Goal: Obtain resource: Obtain resource

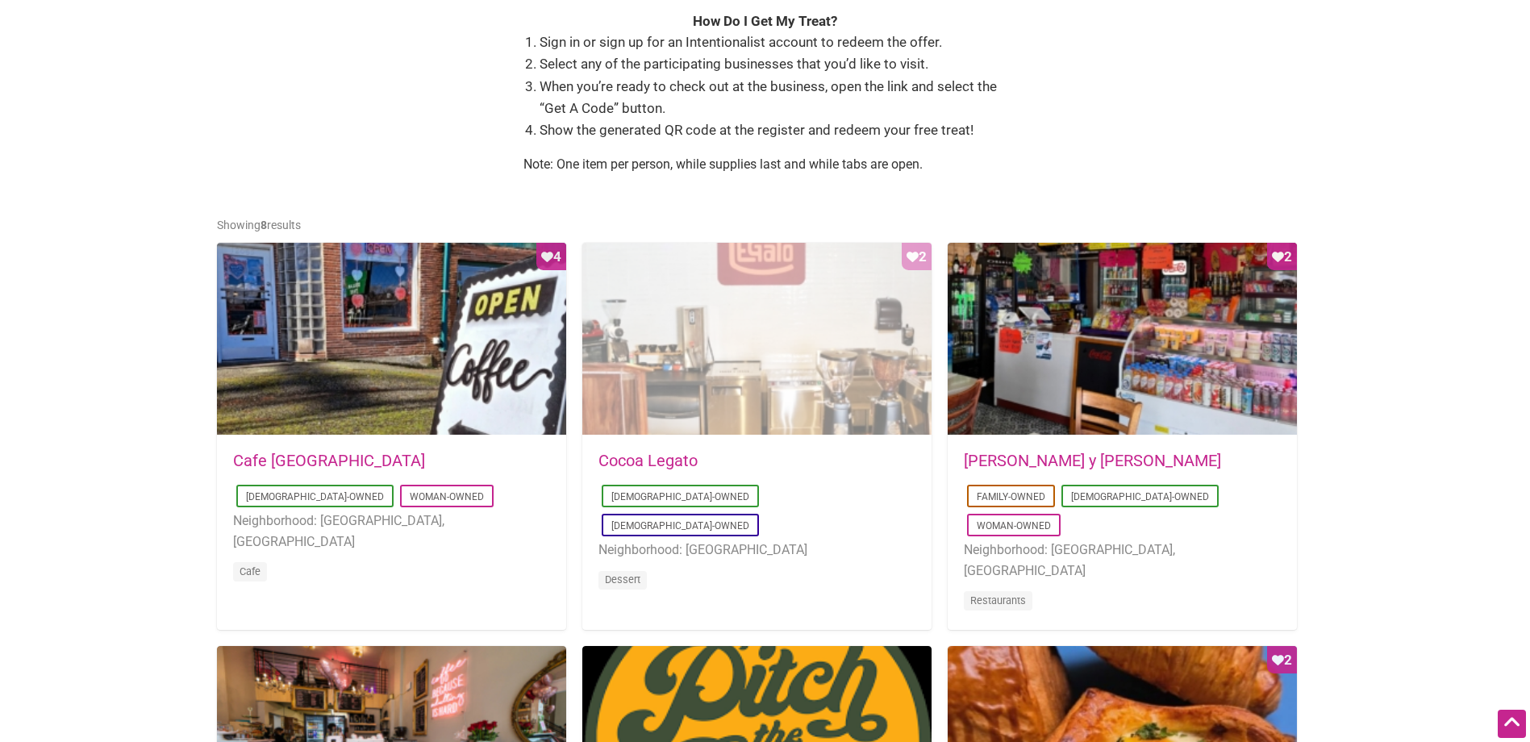
scroll to position [645, 0]
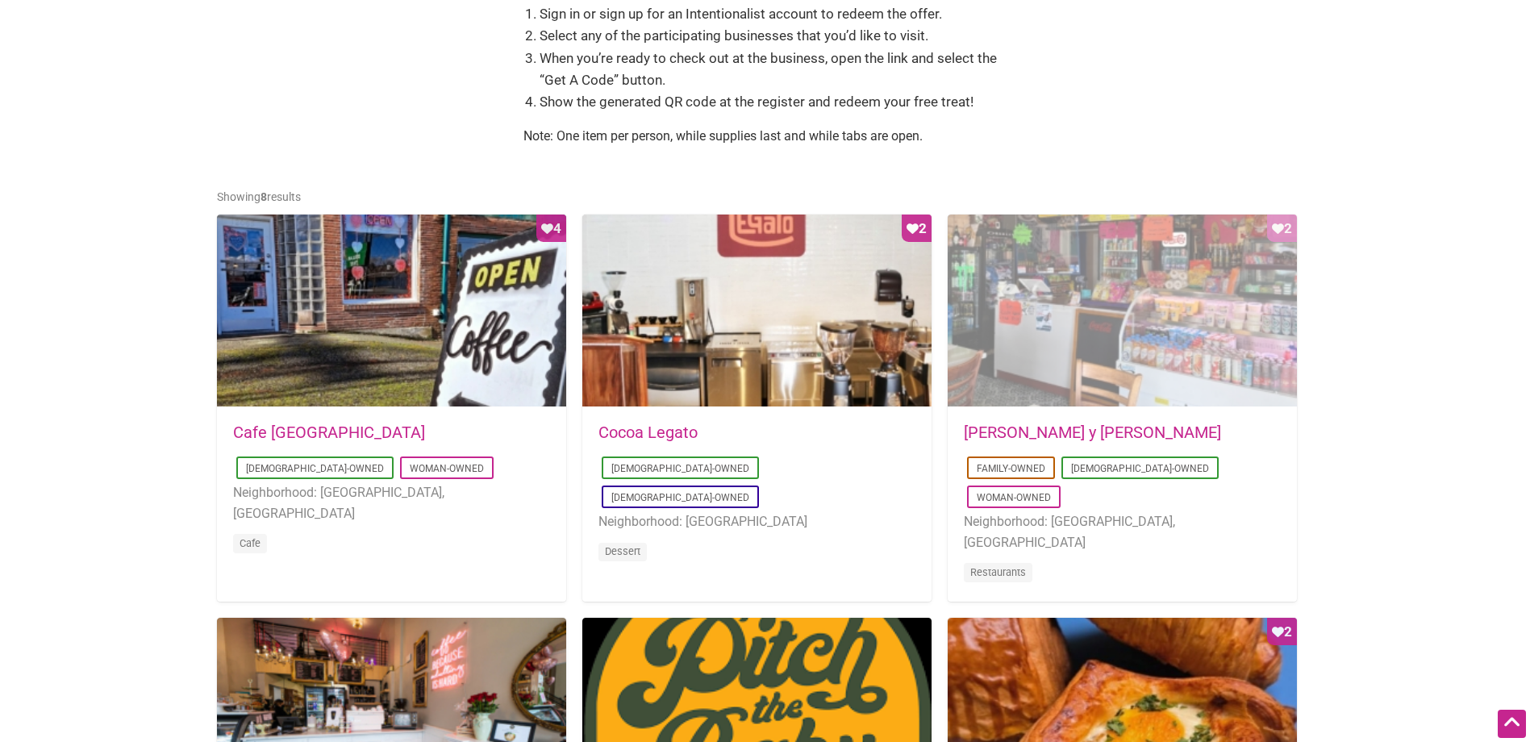
click at [1145, 393] on div "Favorite Count 2" at bounding box center [1122, 312] width 349 height 194
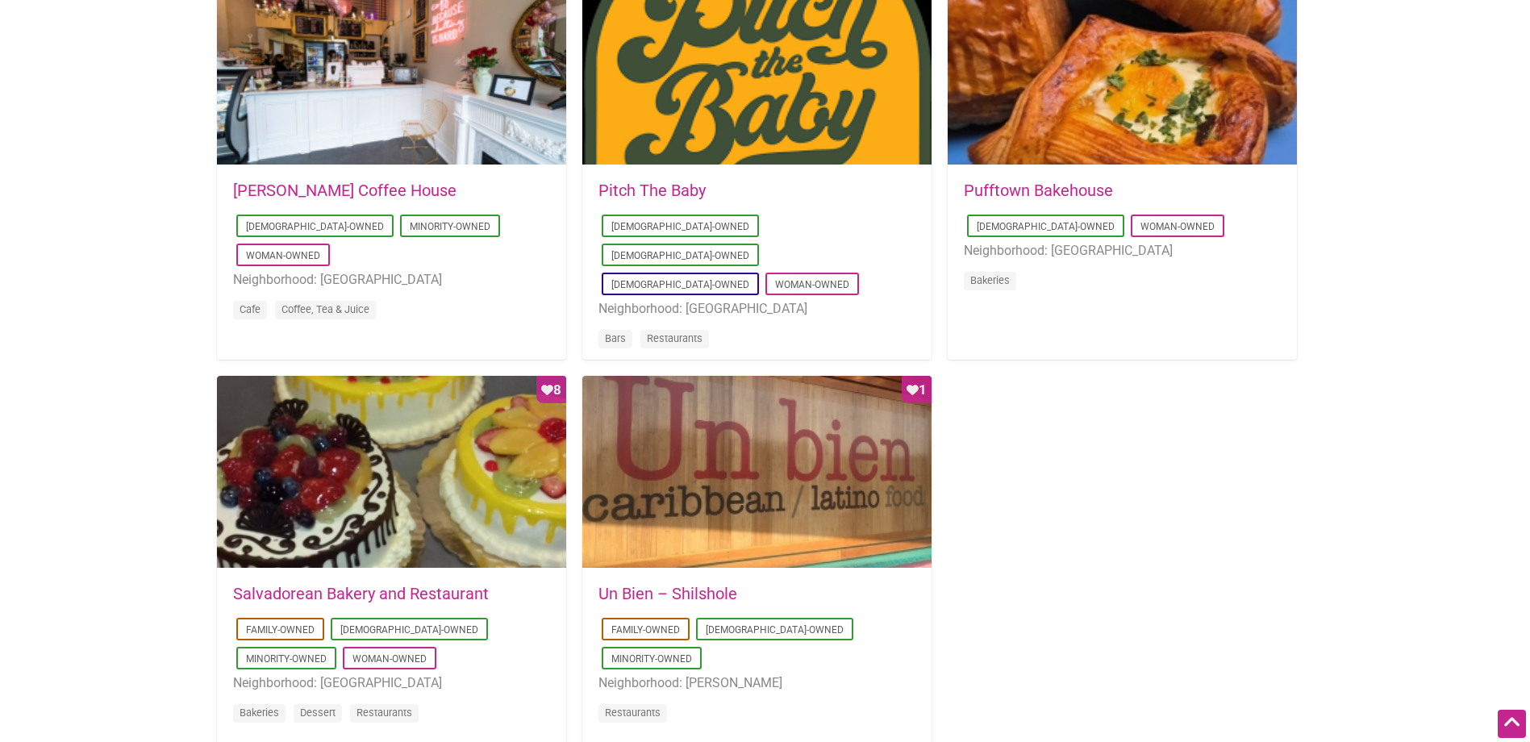
scroll to position [1371, 0]
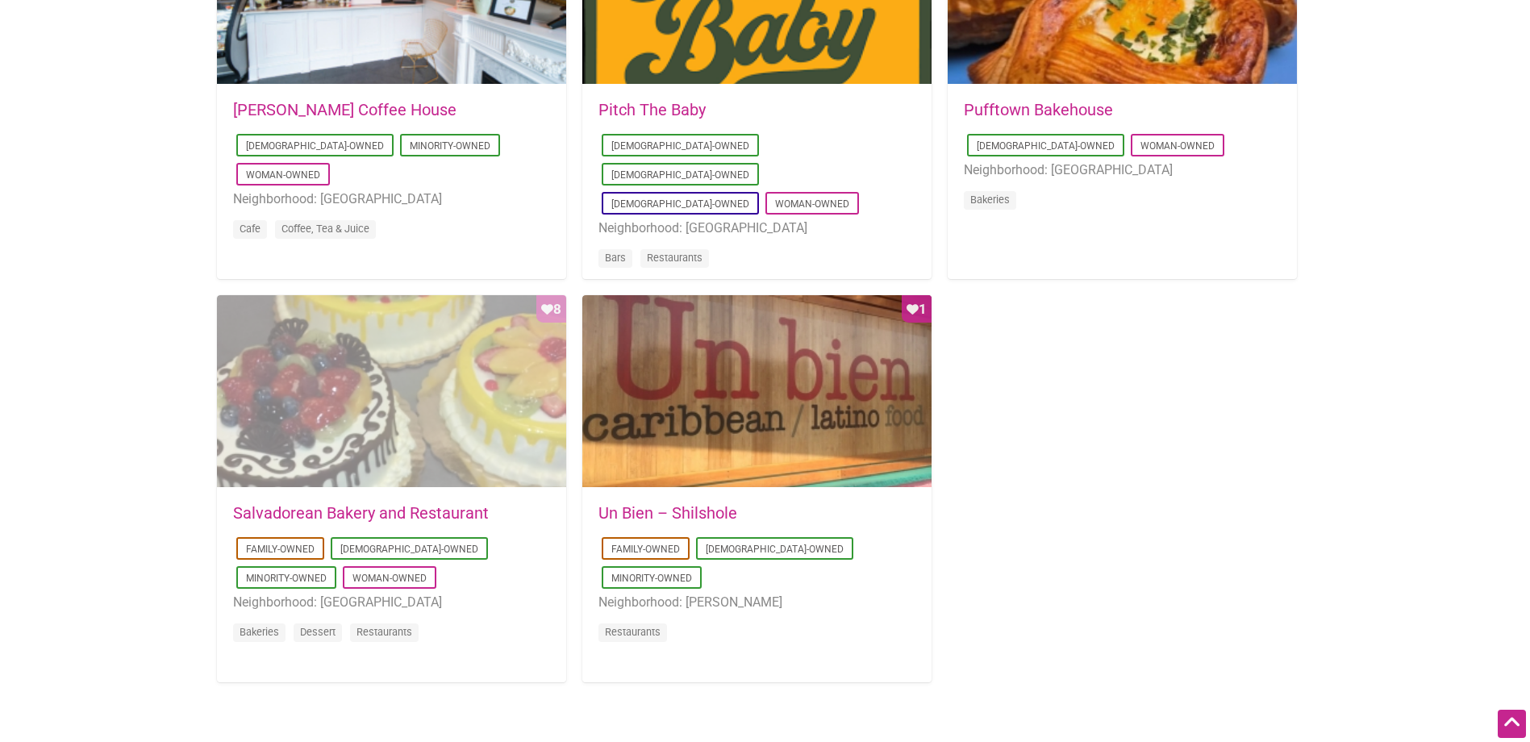
click at [452, 476] on div "Favorite Count 8" at bounding box center [391, 392] width 349 height 194
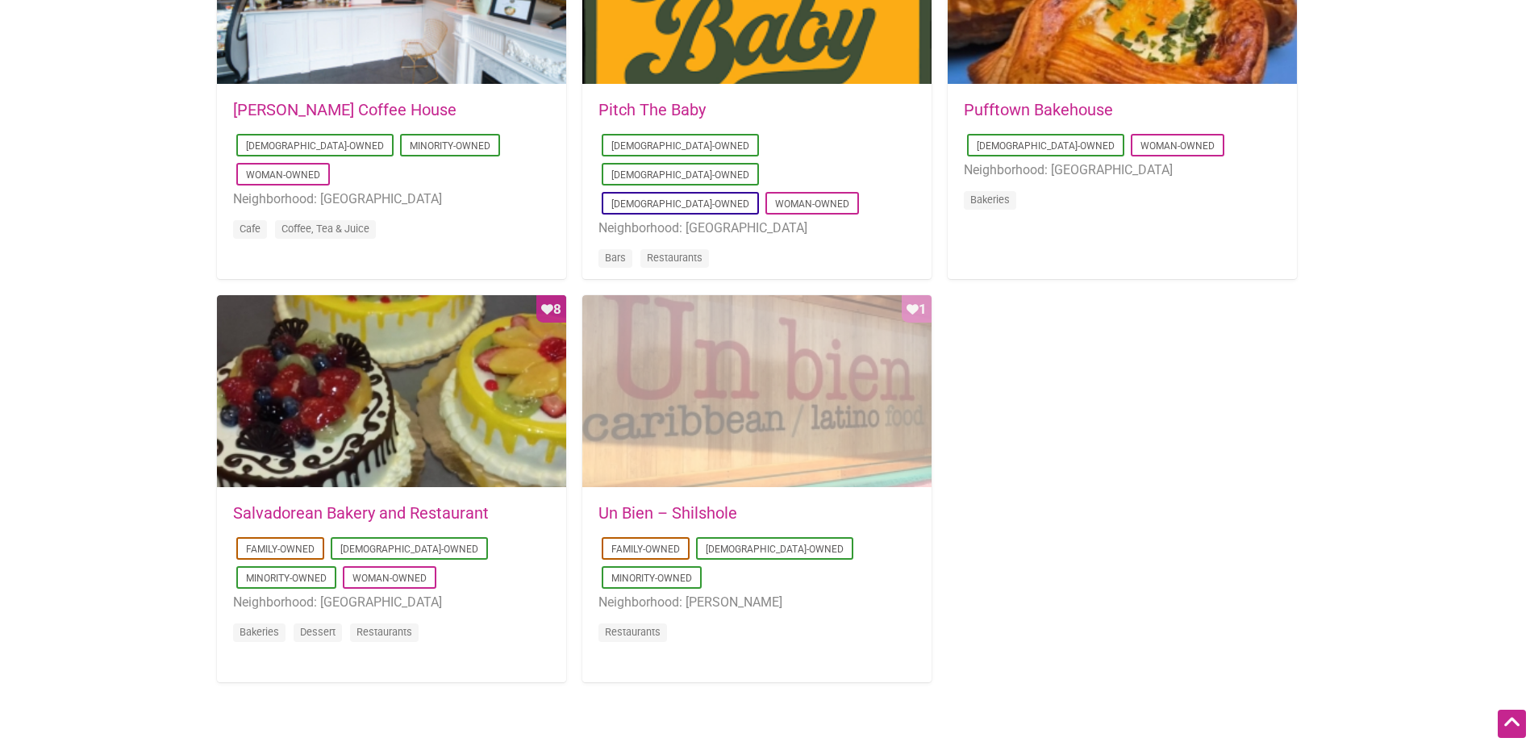
click at [907, 426] on div "Favorite Count 1" at bounding box center [756, 392] width 349 height 194
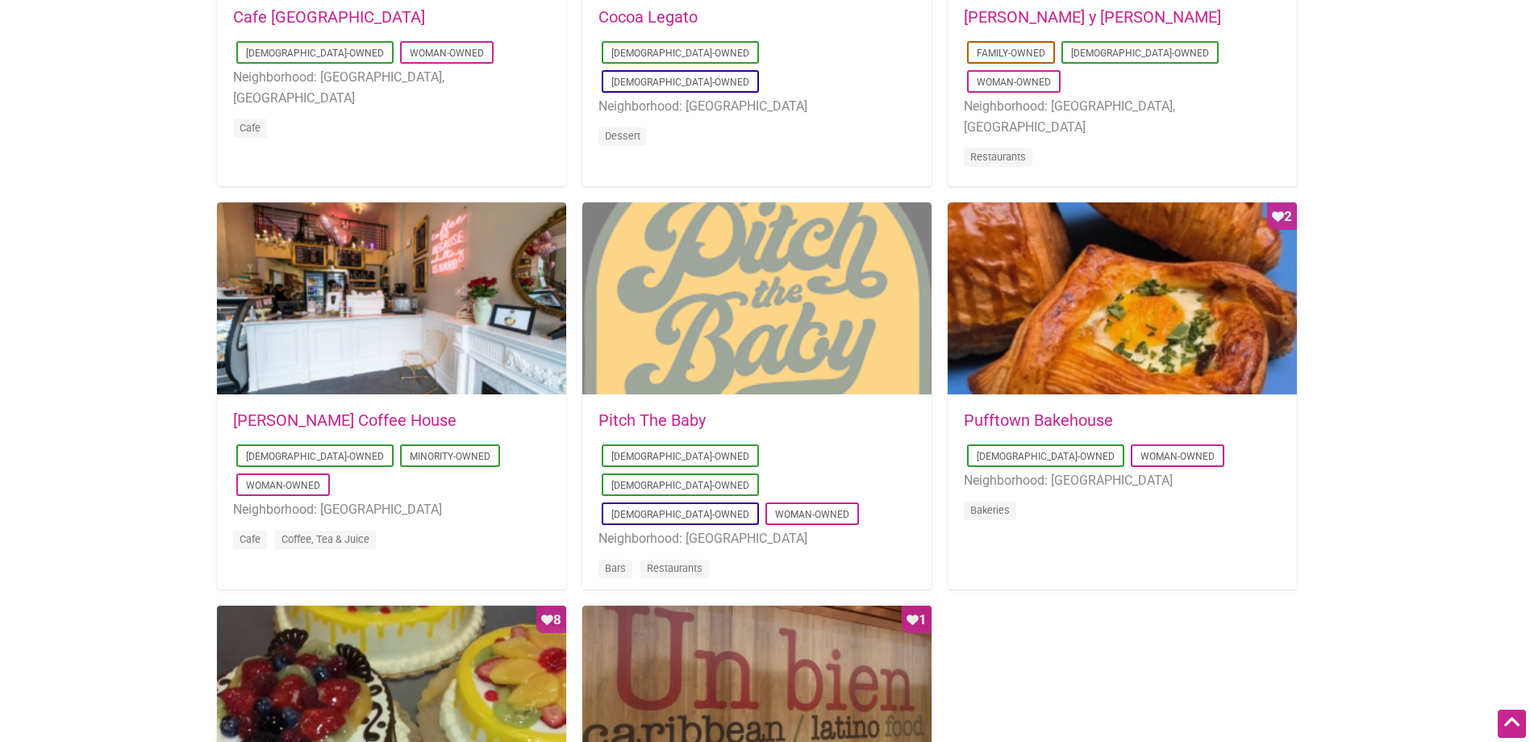
scroll to position [1049, 0]
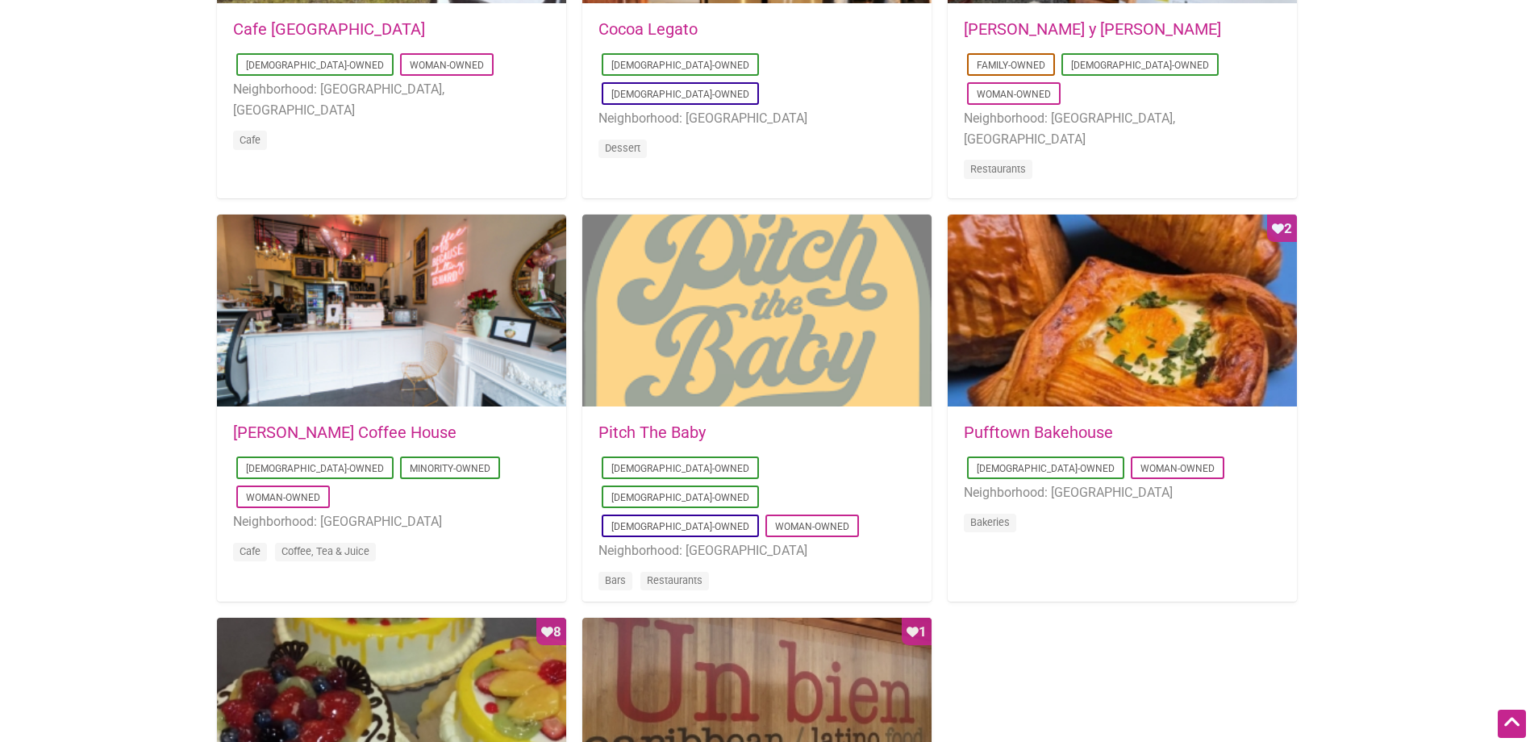
click at [798, 344] on div at bounding box center [756, 312] width 349 height 194
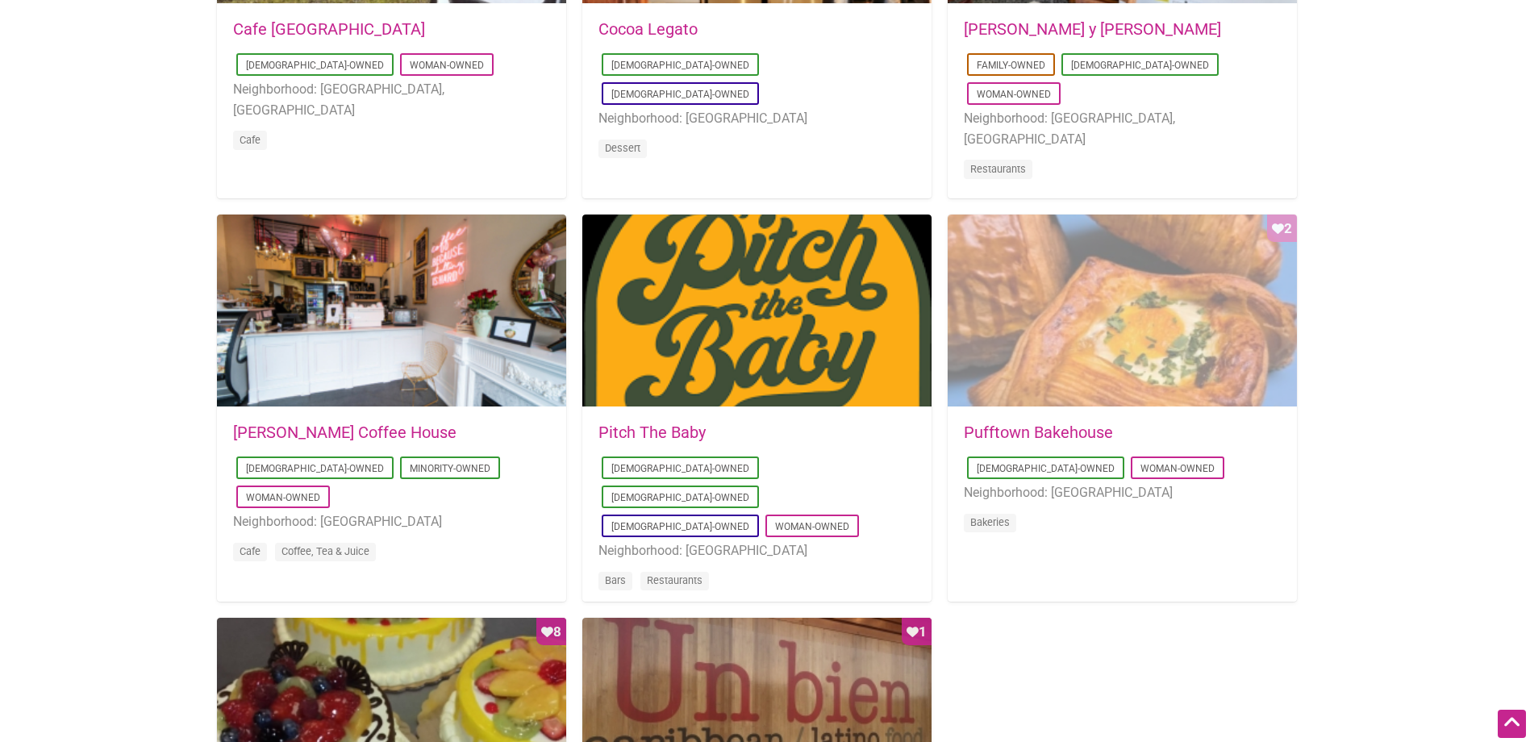
click at [1015, 355] on div "Favorite Count 2" at bounding box center [1122, 312] width 349 height 194
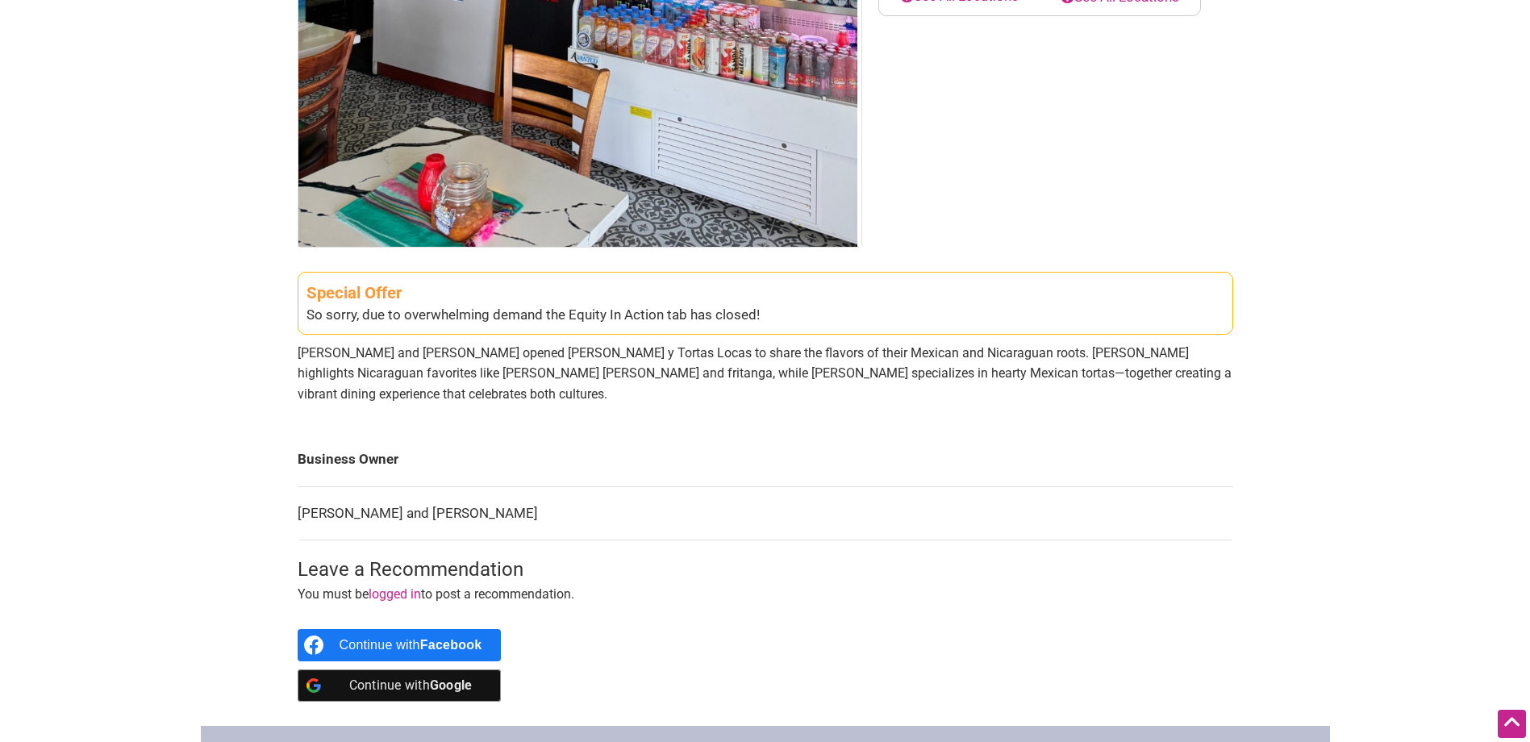
scroll to position [484, 0]
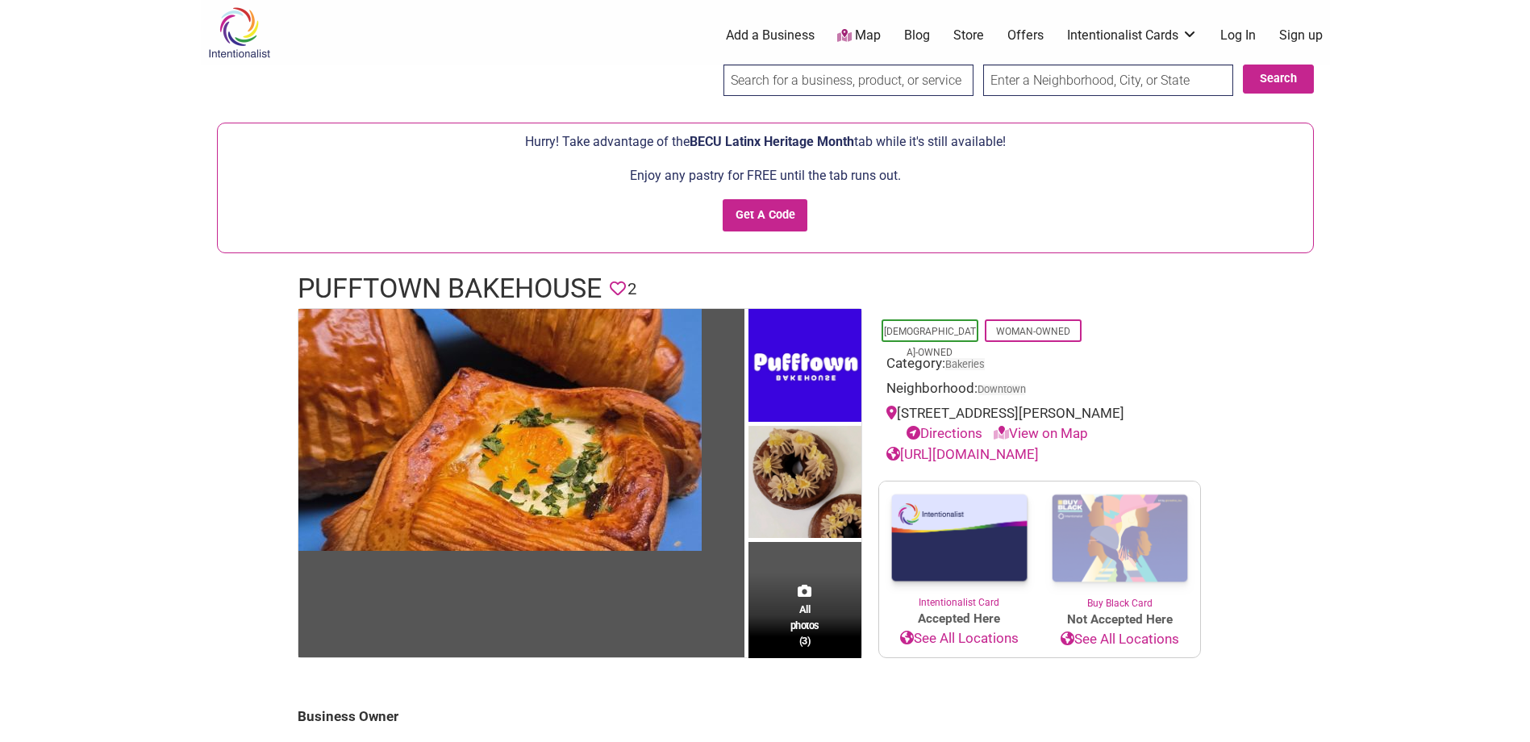
click at [992, 456] on link "[URL][DOMAIN_NAME]" at bounding box center [962, 454] width 152 height 16
click at [793, 214] on input "Get A Code" at bounding box center [765, 215] width 85 height 33
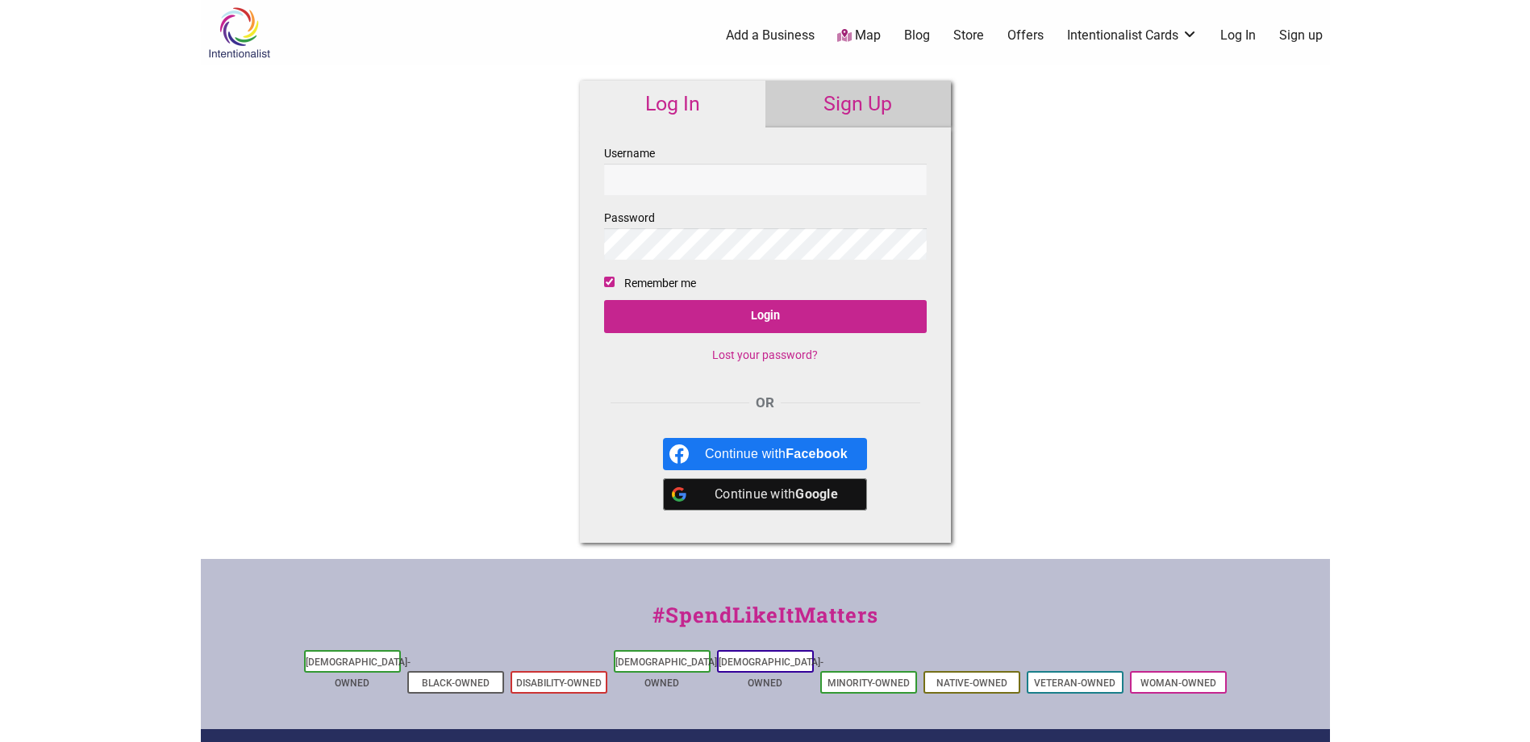
click at [745, 181] on input "Username" at bounding box center [765, 179] width 323 height 31
type input "bbonam"
